Goal: Task Accomplishment & Management: Use online tool/utility

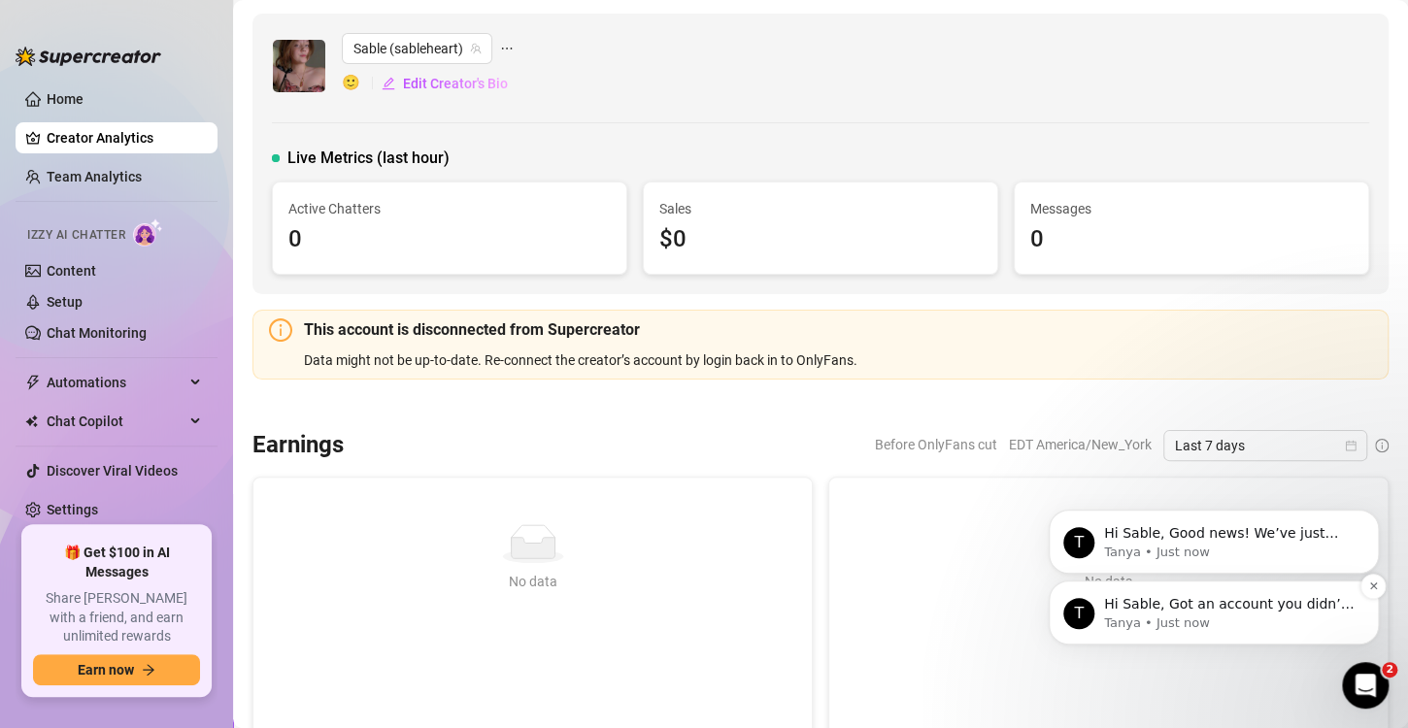
click at [1246, 619] on p "Tanya • Just now" at bounding box center [1229, 623] width 250 height 17
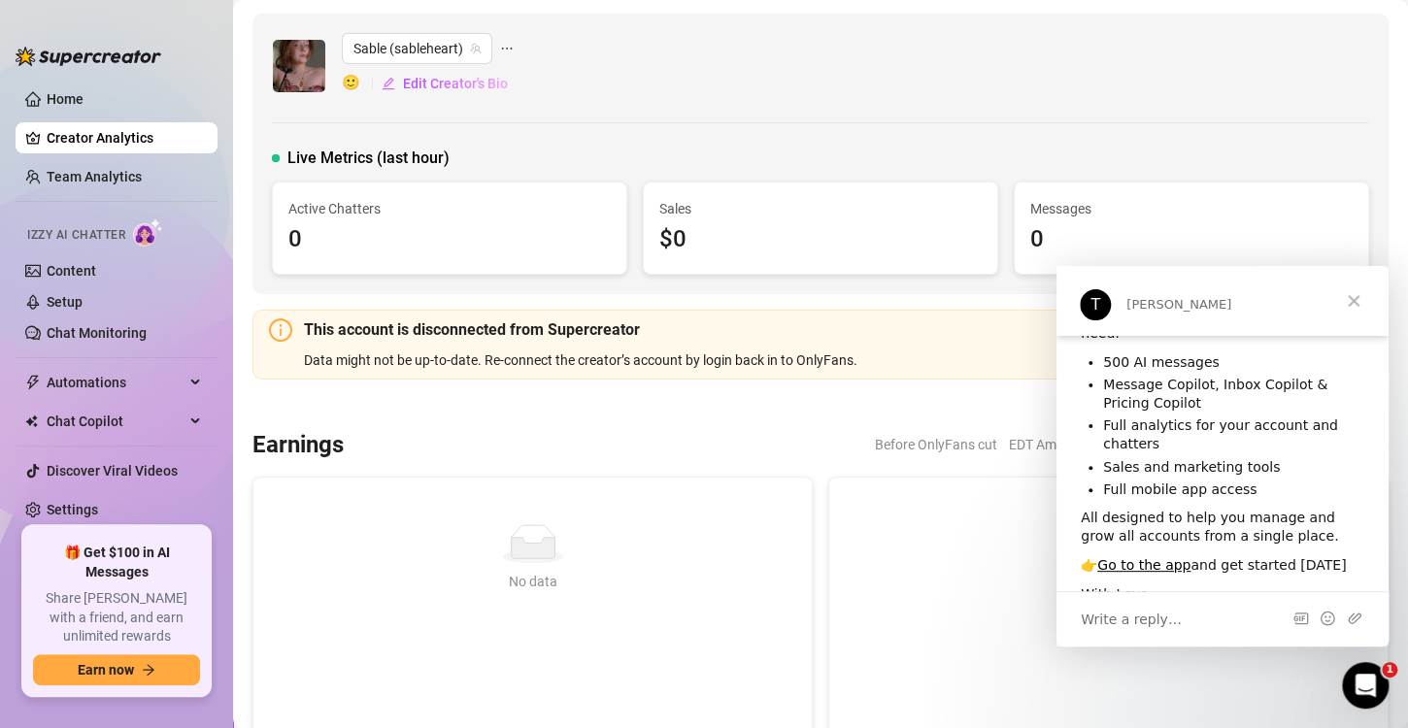
scroll to position [163, 0]
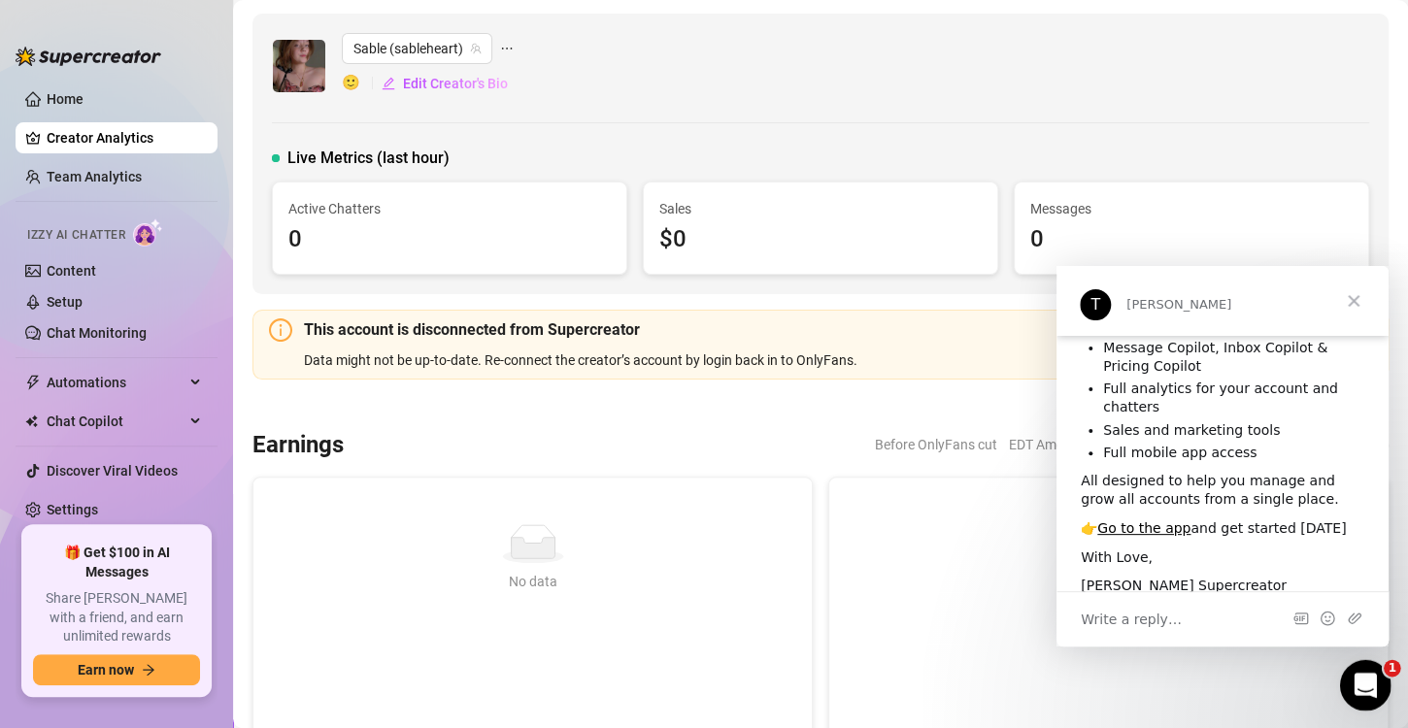
click at [1373, 701] on div "Open Intercom Messenger" at bounding box center [1362, 683] width 64 height 64
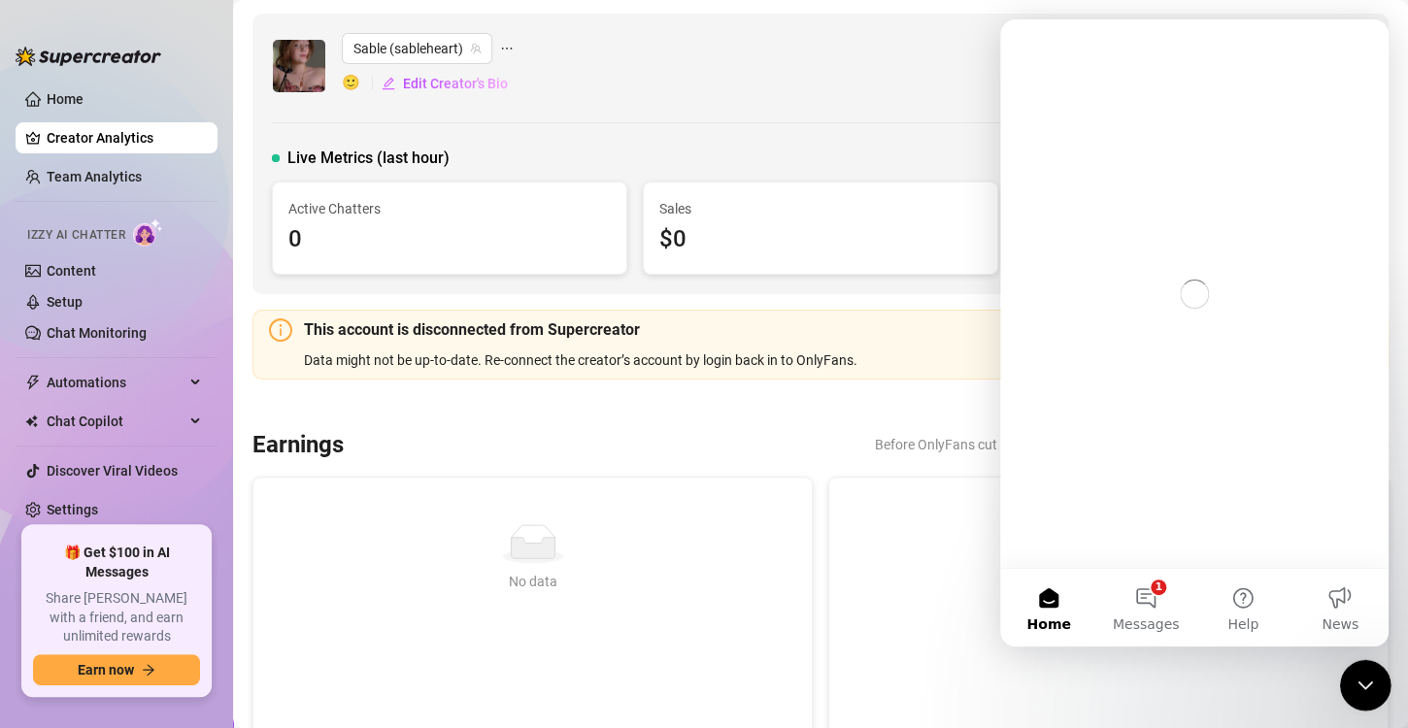
scroll to position [0, 0]
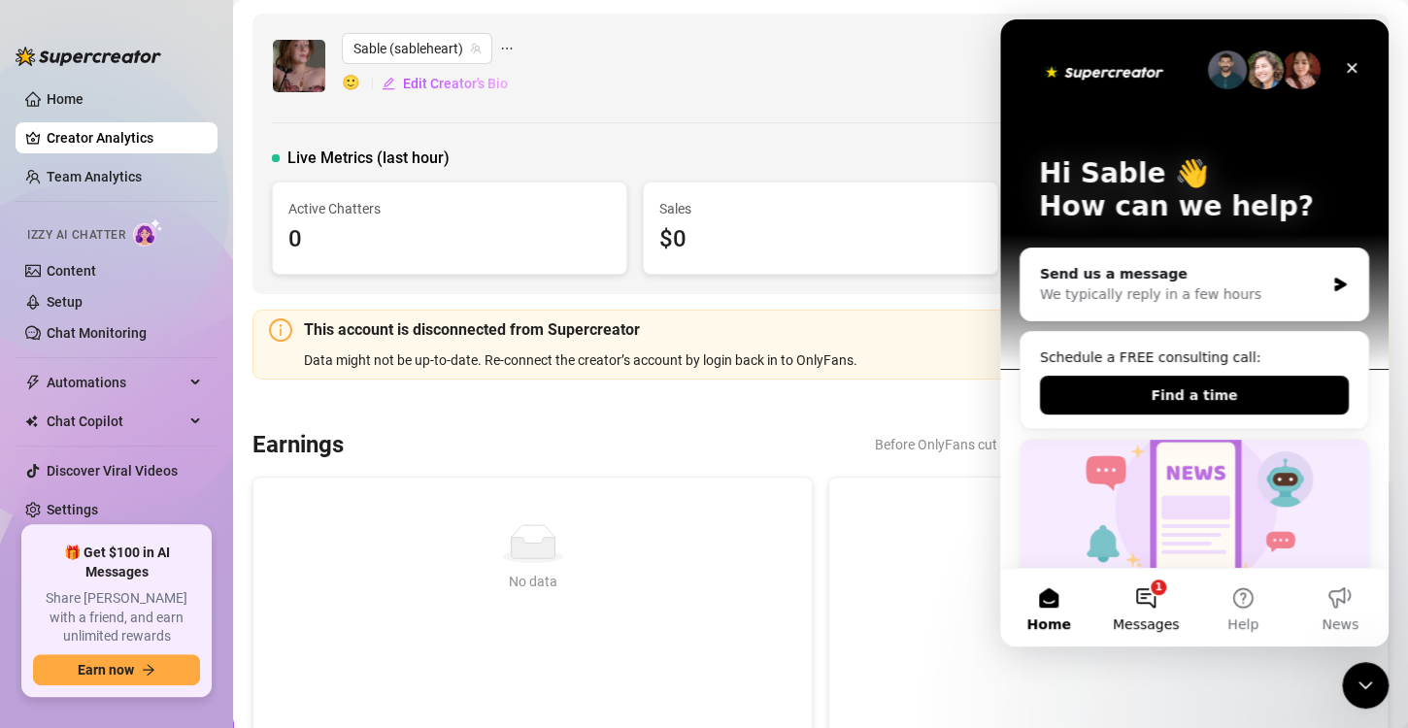
click at [1127, 609] on button "1 Messages" at bounding box center [1145, 608] width 97 height 78
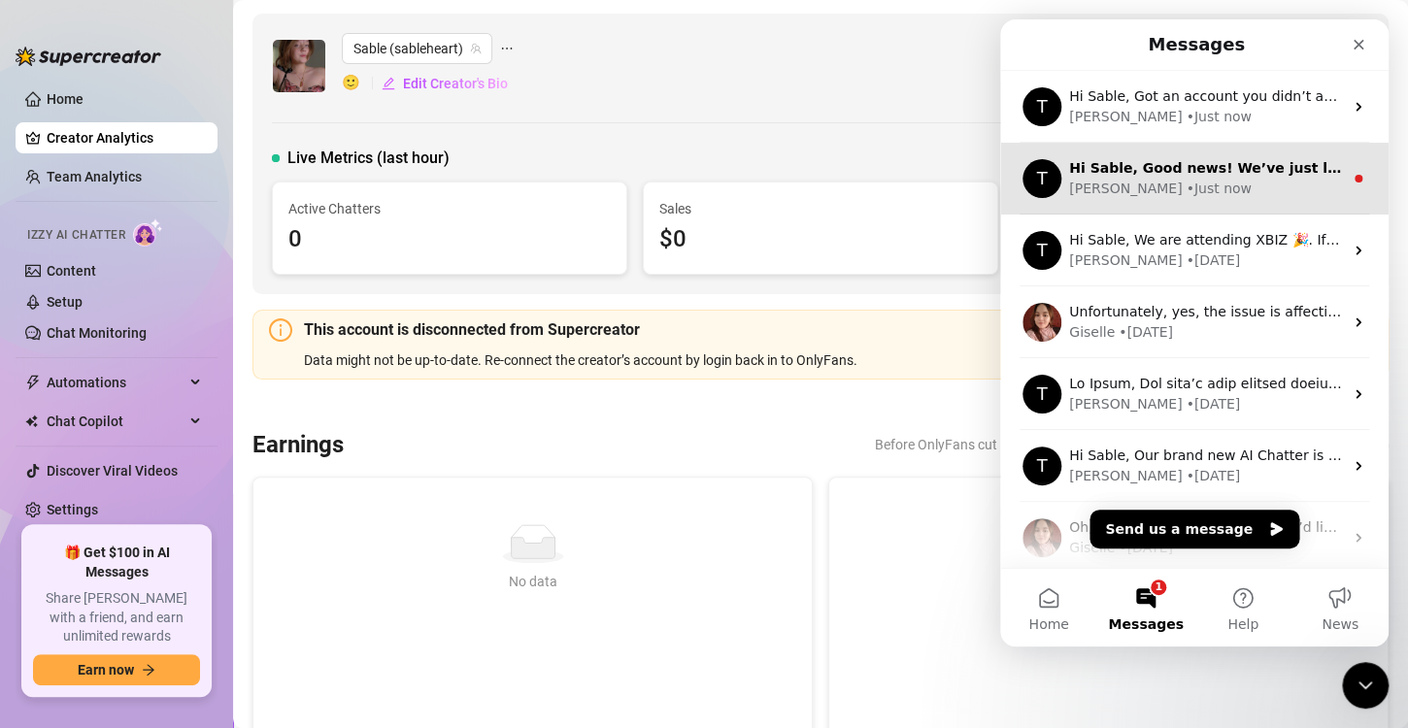
click at [1200, 179] on div "[PERSON_NAME] • Just now" at bounding box center [1206, 189] width 274 height 20
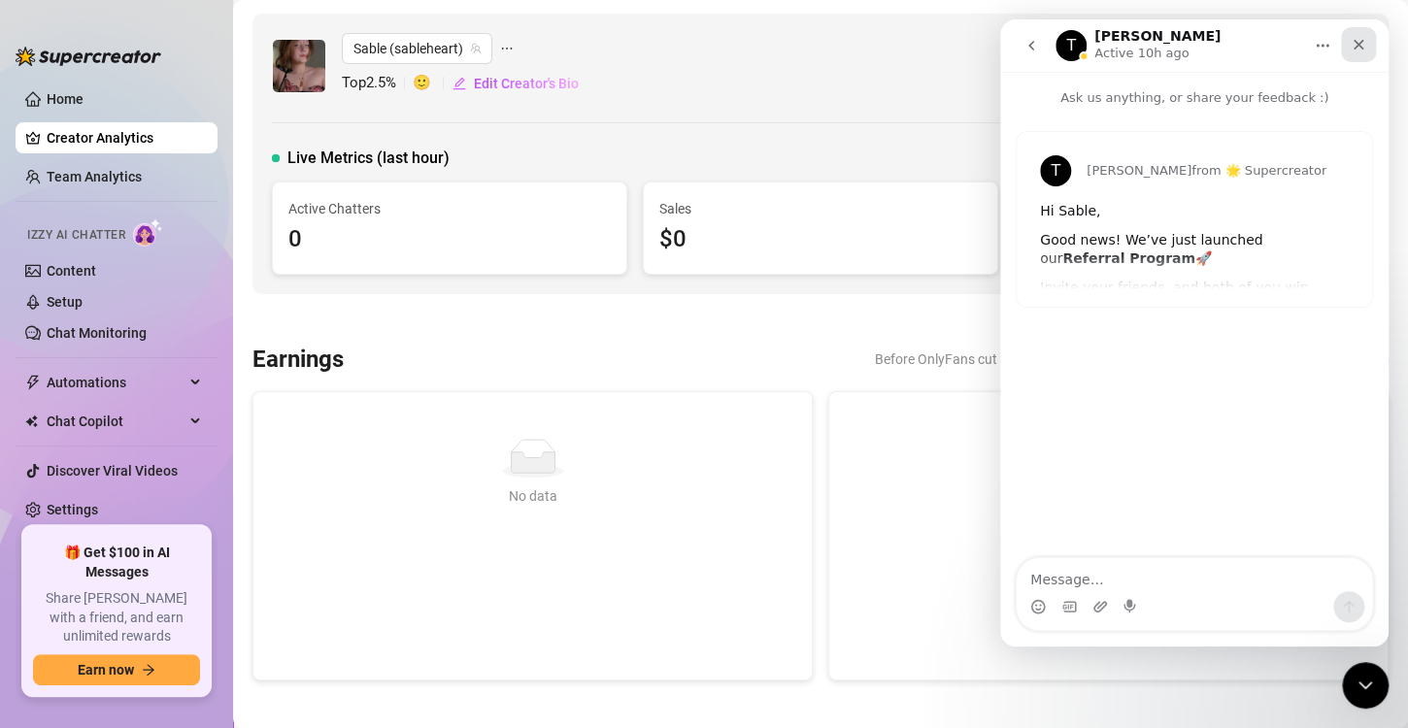
click at [1371, 50] on div "Close" at bounding box center [1358, 44] width 35 height 35
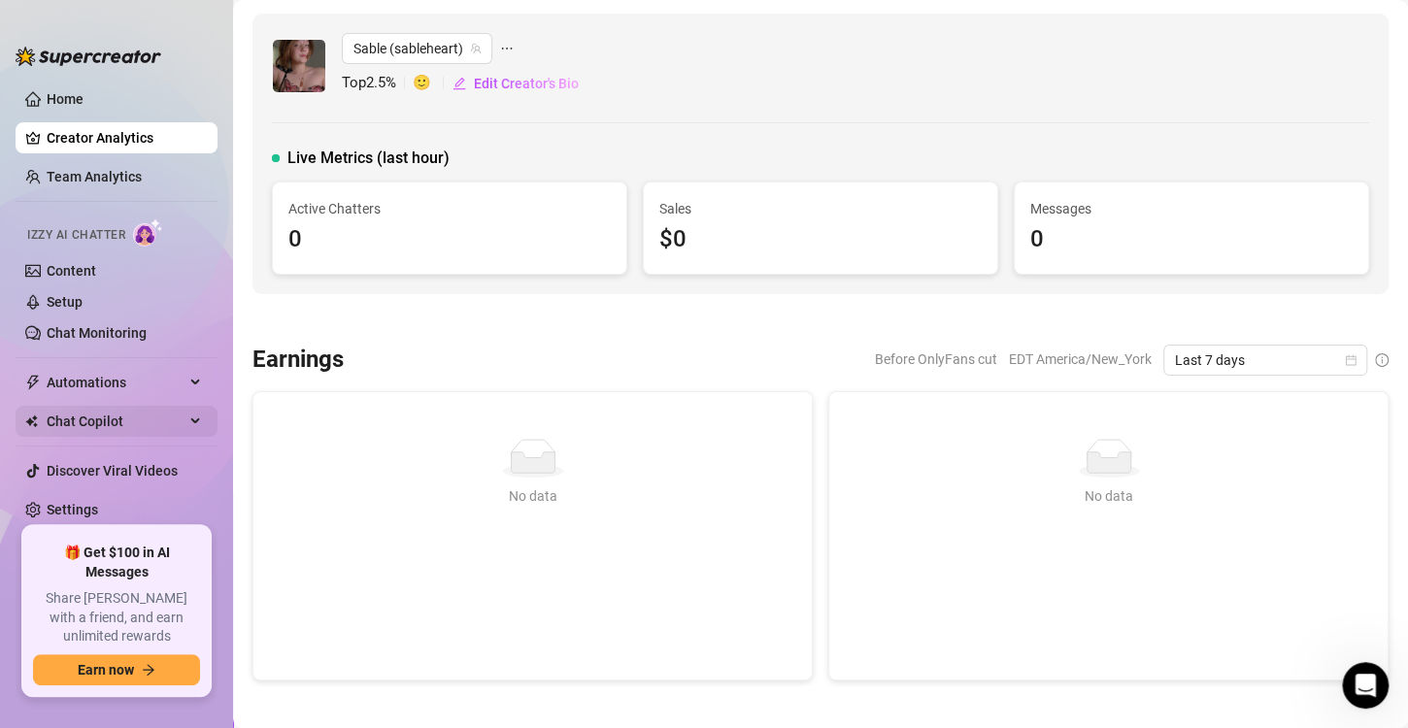
click at [107, 431] on span "Chat Copilot" at bounding box center [116, 421] width 138 height 31
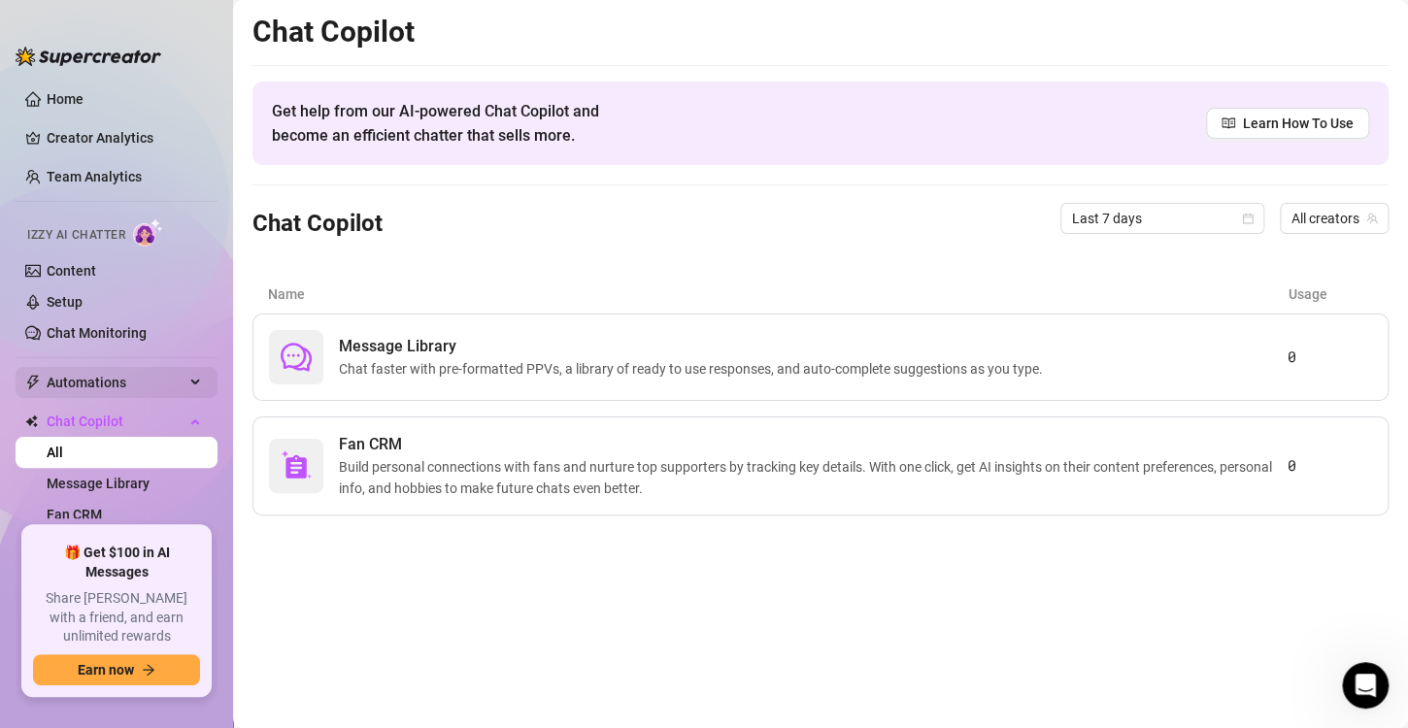
click at [98, 381] on span "Automations" at bounding box center [116, 382] width 138 height 31
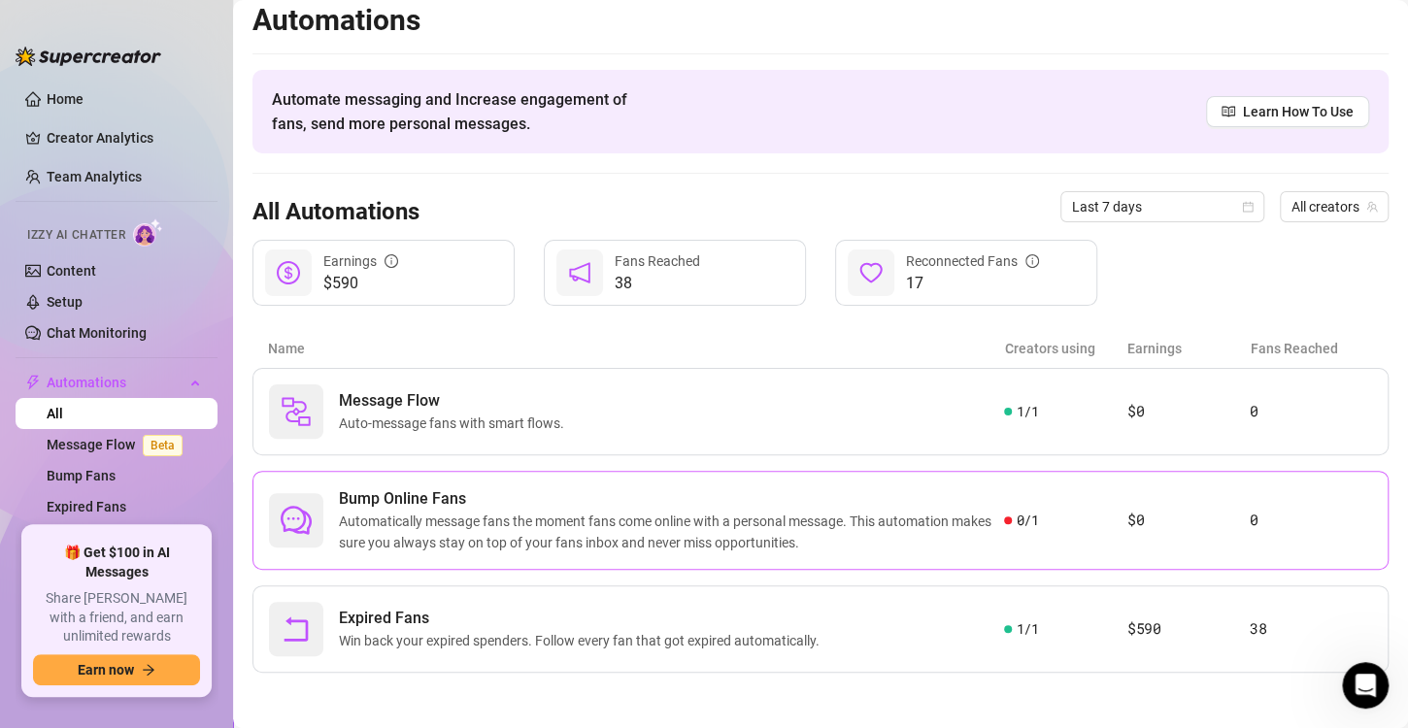
scroll to position [12, 0]
click at [630, 598] on div "Expired Fans Win back your expired spenders. Follow every fan that got expired …" at bounding box center [820, 628] width 1136 height 87
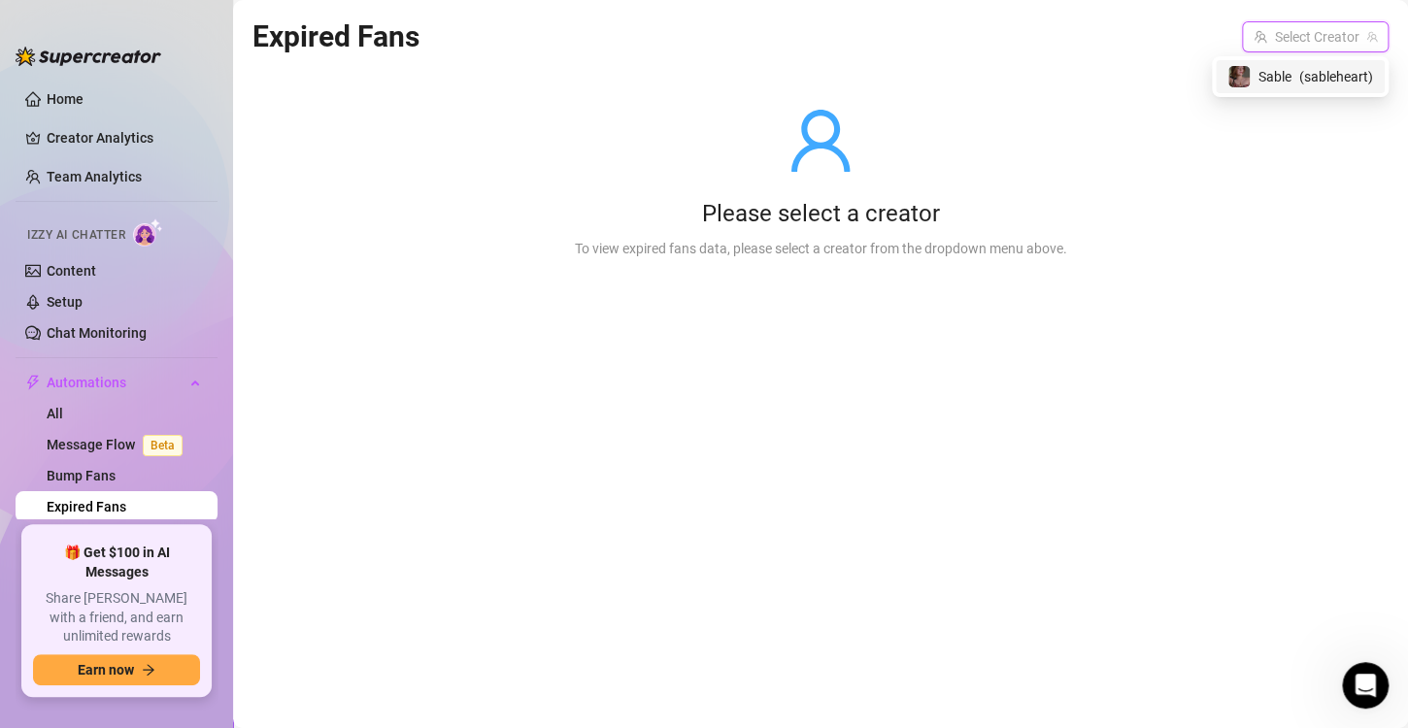
click at [1270, 39] on input "search" at bounding box center [1306, 36] width 106 height 29
click at [1279, 83] on span "Sable" at bounding box center [1274, 76] width 33 height 21
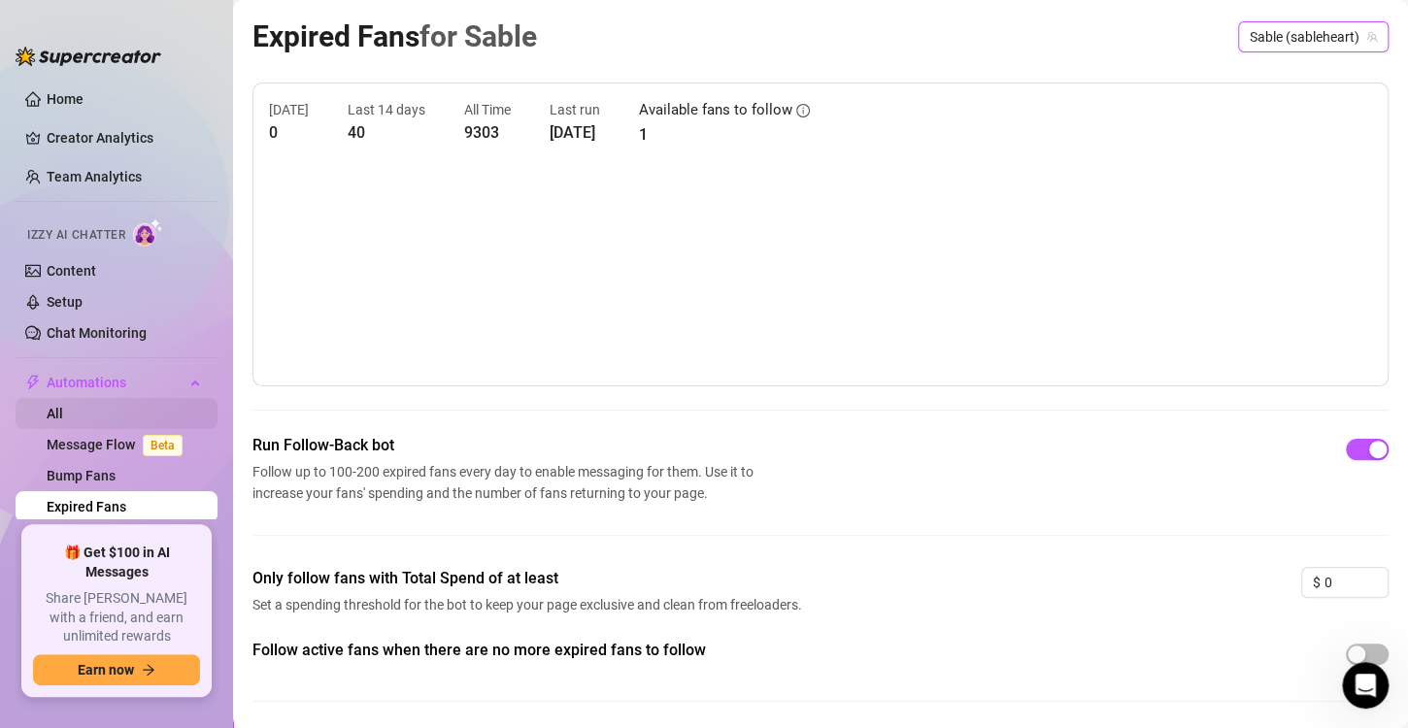
click at [63, 414] on link "All" at bounding box center [55, 414] width 17 height 16
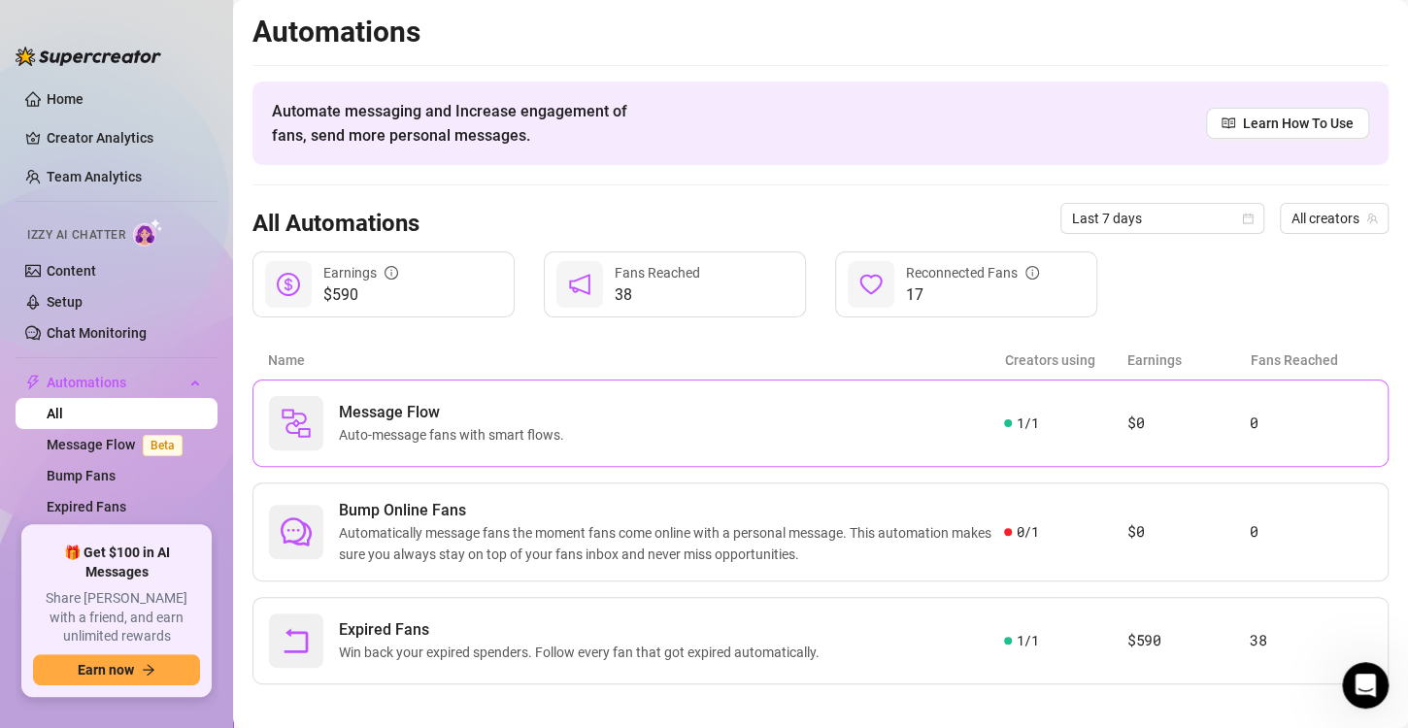
click at [531, 412] on span "Message Flow" at bounding box center [455, 412] width 233 height 23
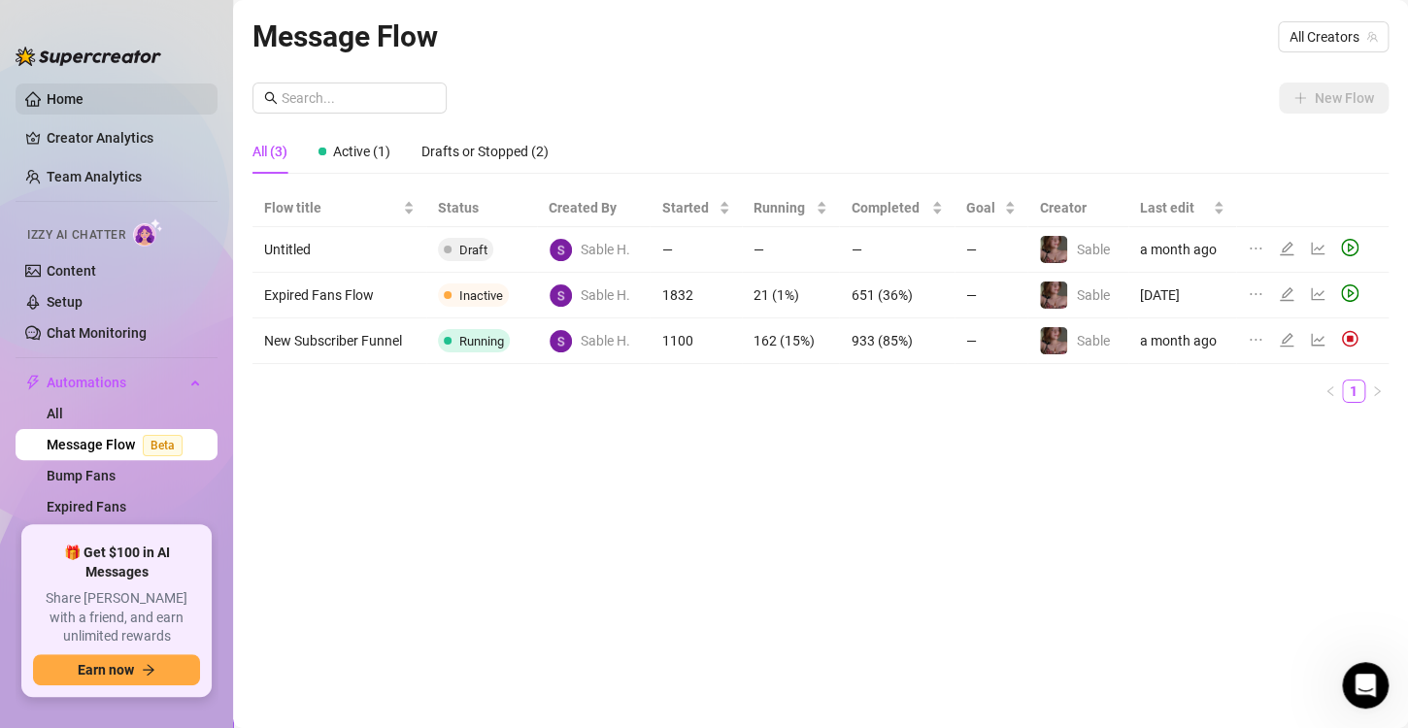
click at [73, 93] on link "Home" at bounding box center [65, 99] width 37 height 16
